Goal: Task Accomplishment & Management: Use online tool/utility

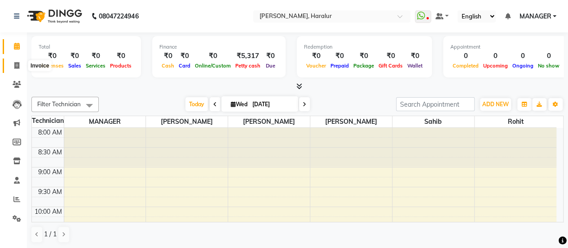
drag, startPoint x: 0, startPoint y: 0, endPoint x: 18, endPoint y: 69, distance: 71.1
click at [18, 69] on icon at bounding box center [16, 65] width 5 height 7
select select "service"
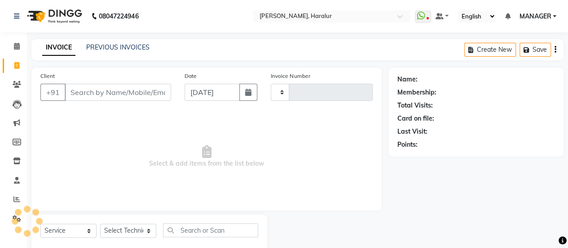
type input "0424"
select select "8259"
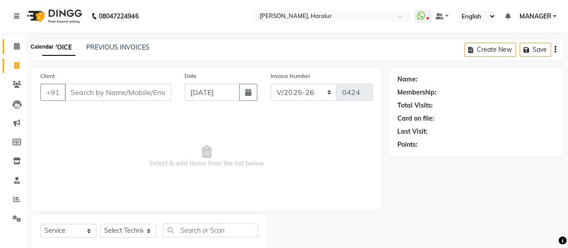
click at [14, 48] on icon at bounding box center [17, 46] width 6 height 7
